Goal: Transaction & Acquisition: Purchase product/service

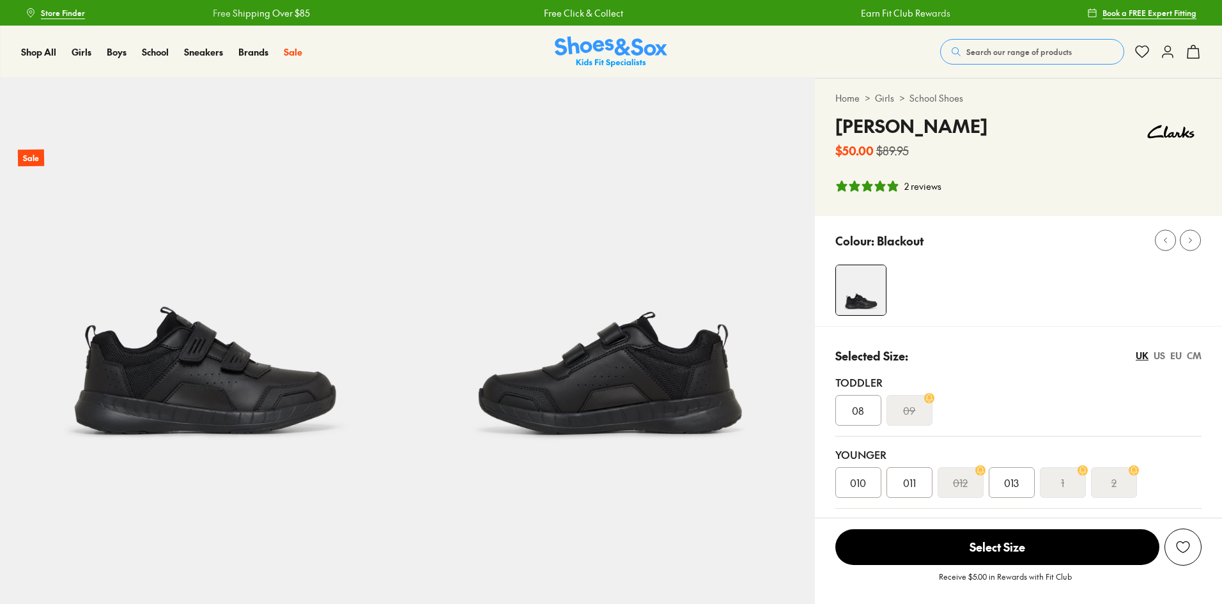
select select "*"
click at [1013, 478] on span "013" at bounding box center [1011, 482] width 15 height 15
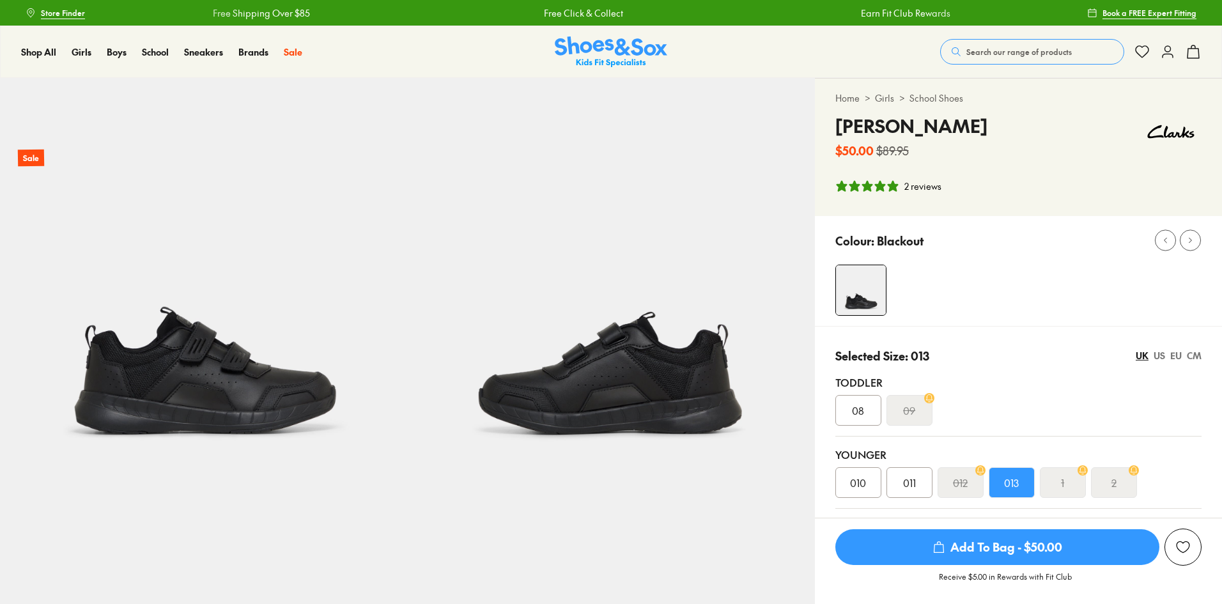
click at [637, 379] on img at bounding box center [610, 281] width 407 height 407
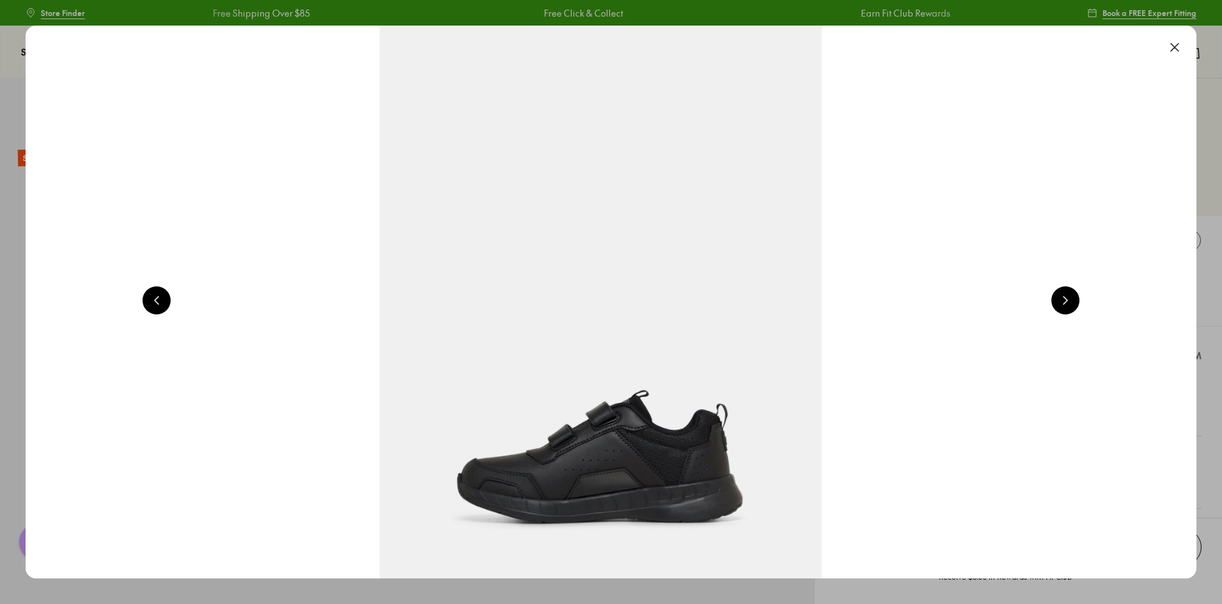
click at [1076, 296] on button at bounding box center [1065, 300] width 28 height 28
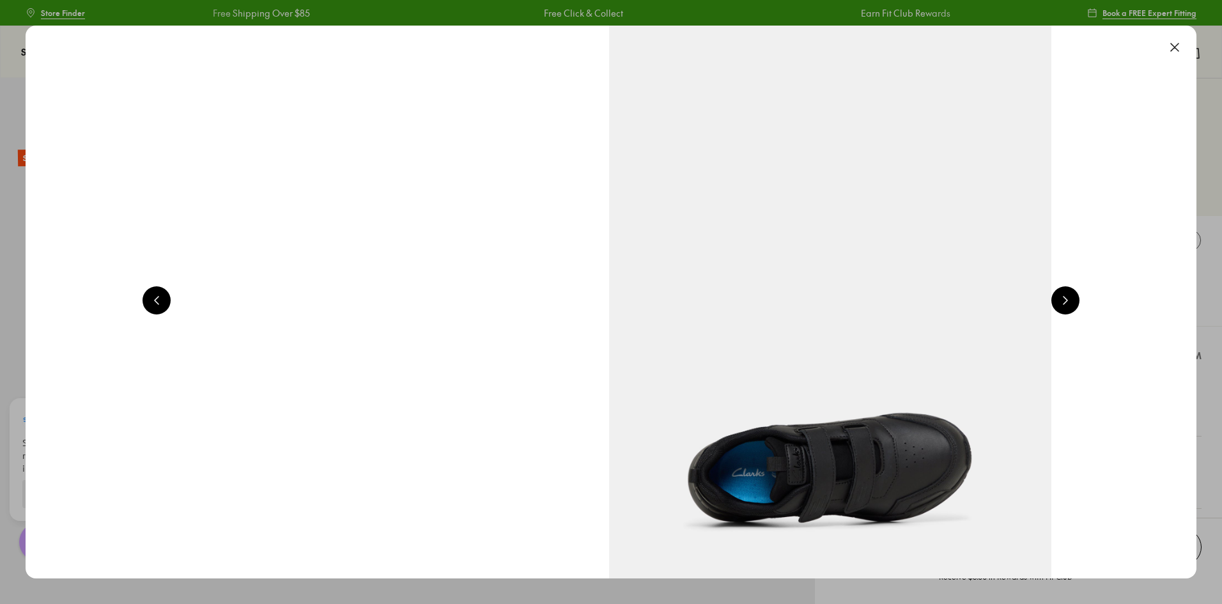
scroll to position [0, 3527]
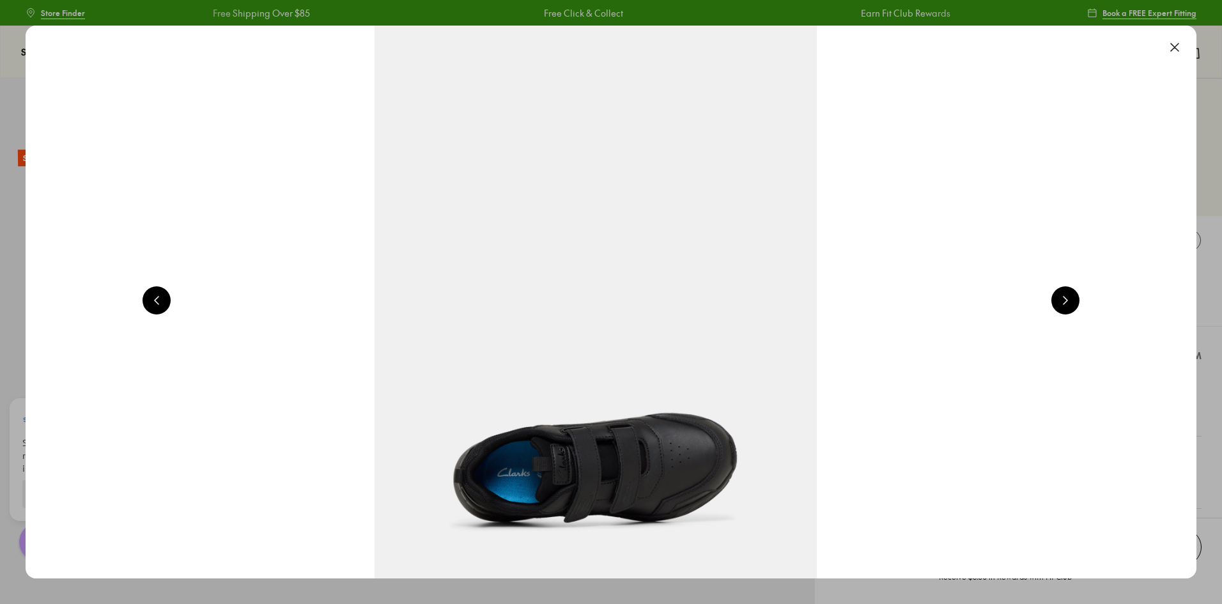
click at [1076, 296] on button at bounding box center [1065, 300] width 28 height 28
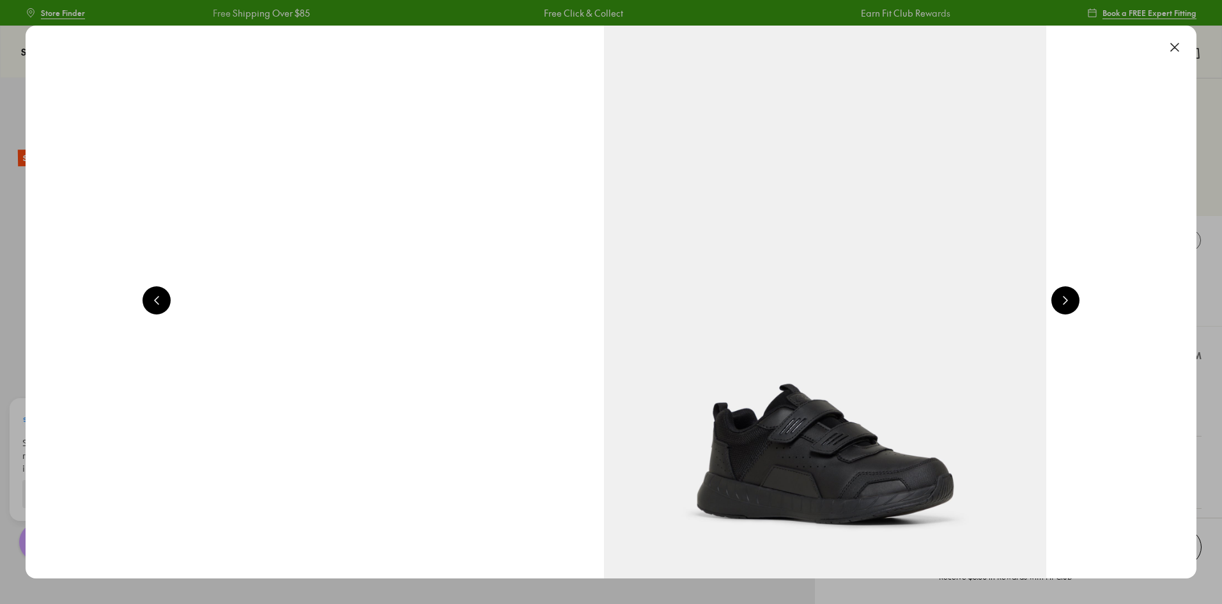
scroll to position [0, 4703]
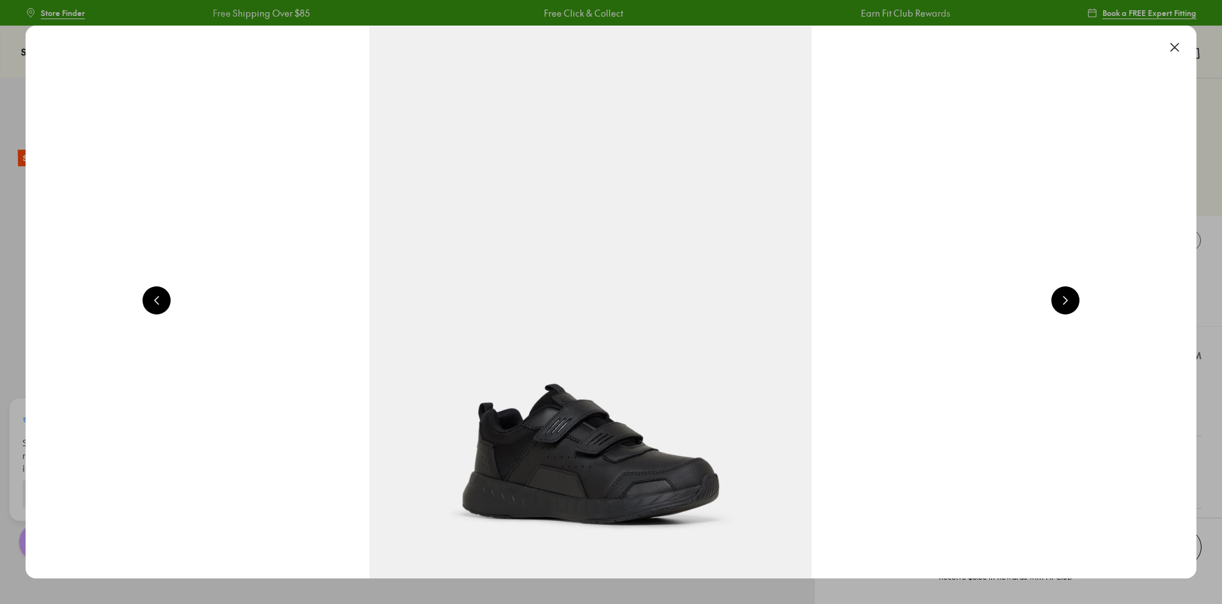
click at [1178, 50] on button at bounding box center [1174, 47] width 28 height 28
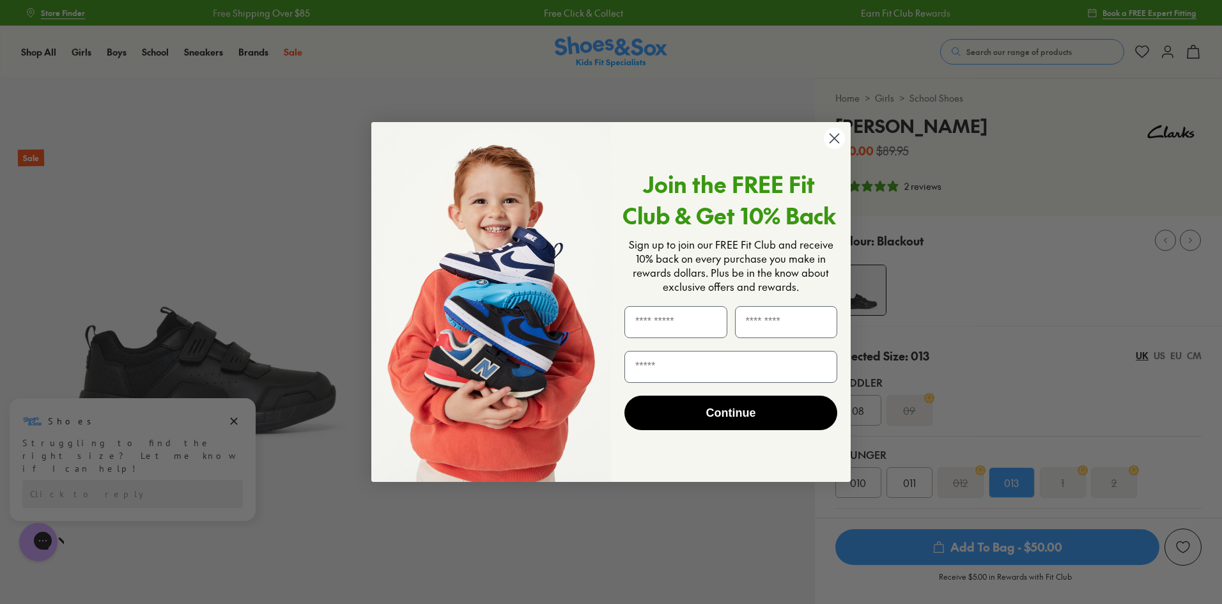
click at [829, 141] on circle "Close dialog" at bounding box center [834, 138] width 21 height 21
